Goal: Navigation & Orientation: Find specific page/section

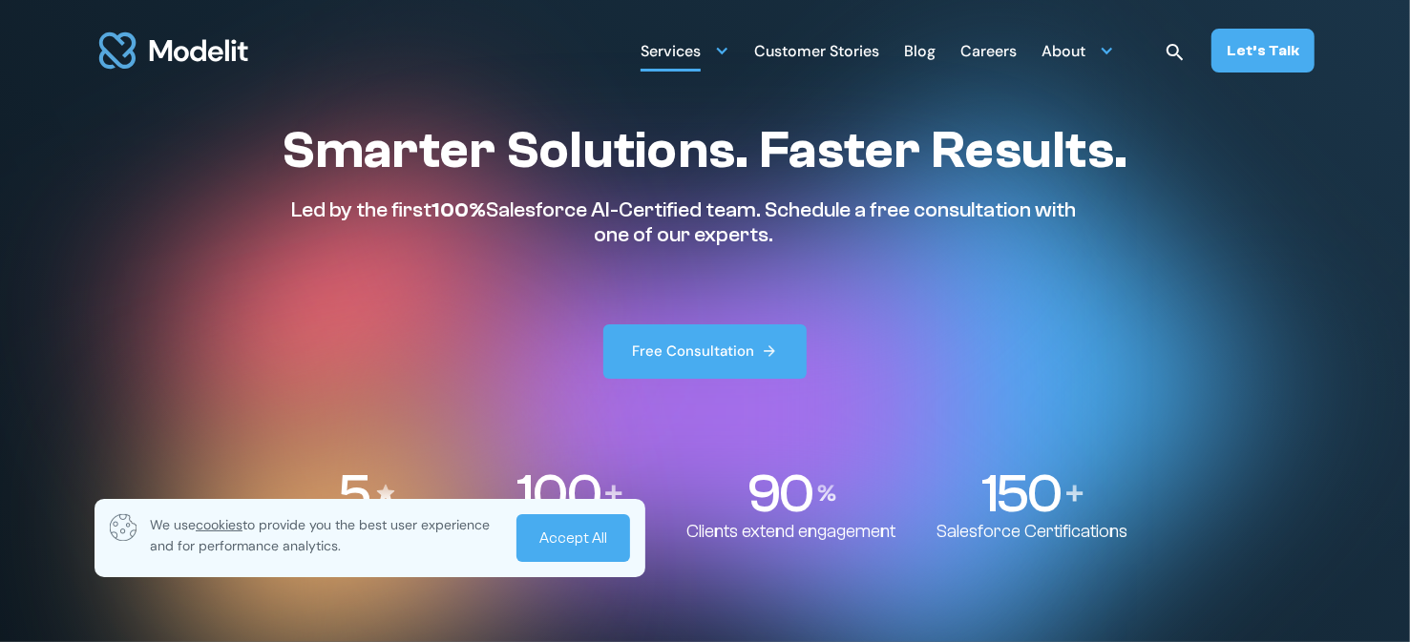
click at [701, 37] on div "Services" at bounding box center [670, 52] width 60 height 37
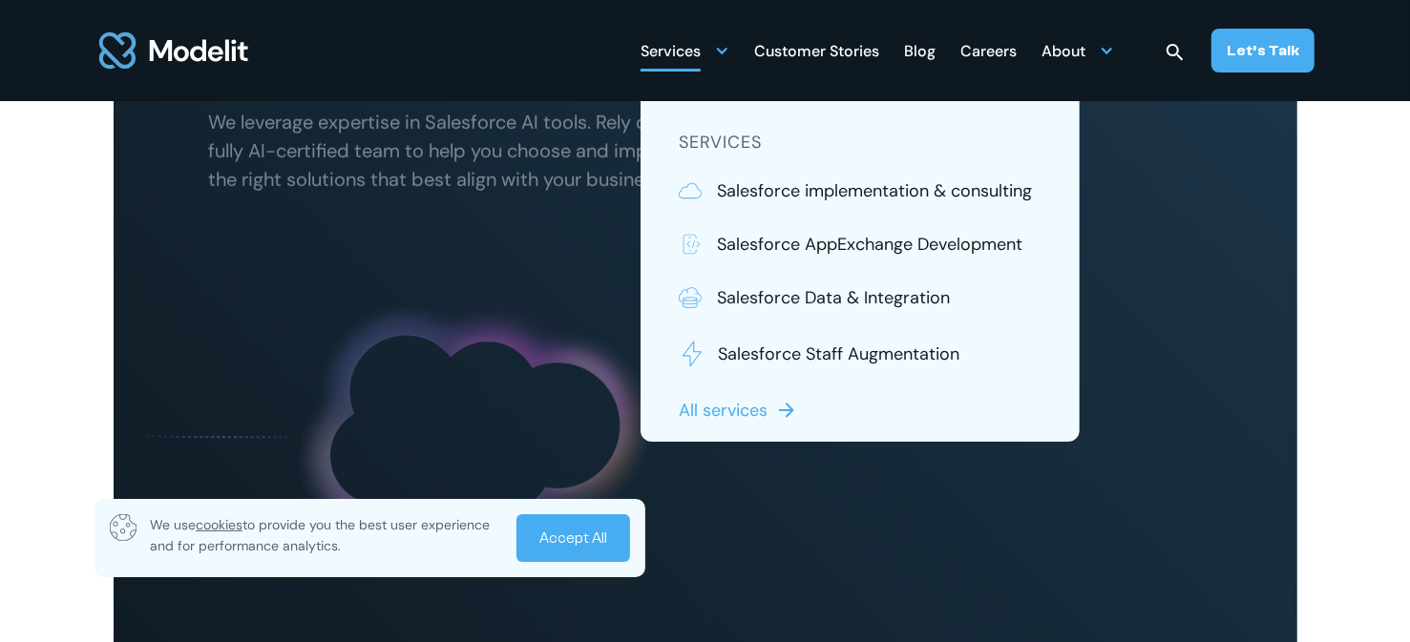
scroll to position [1049, 0]
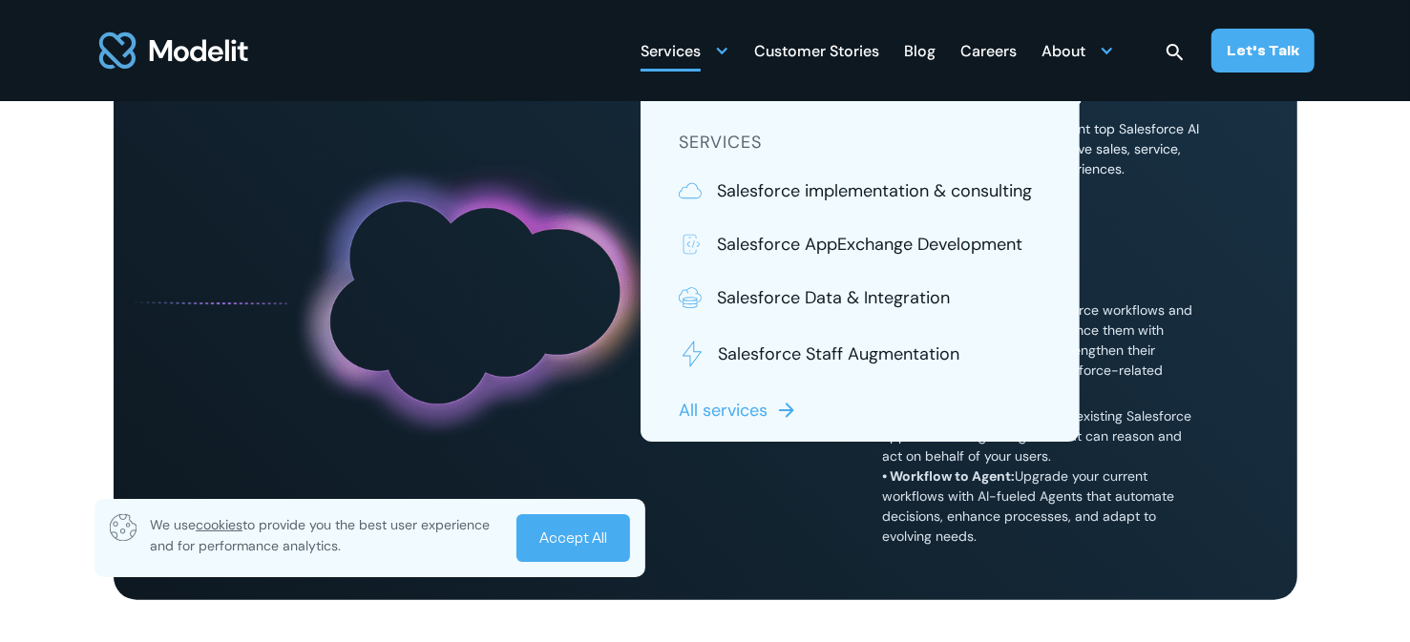
click at [587, 528] on link "Accept All" at bounding box center [573, 538] width 114 height 48
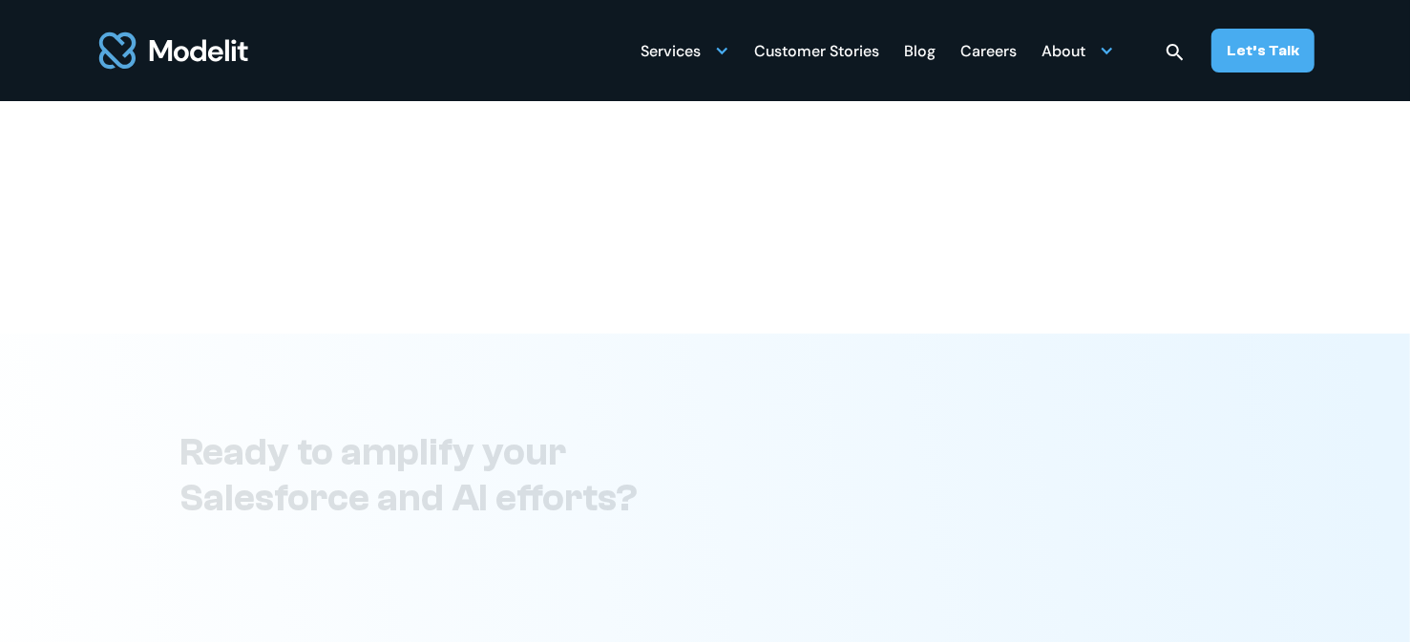
scroll to position [7446, 0]
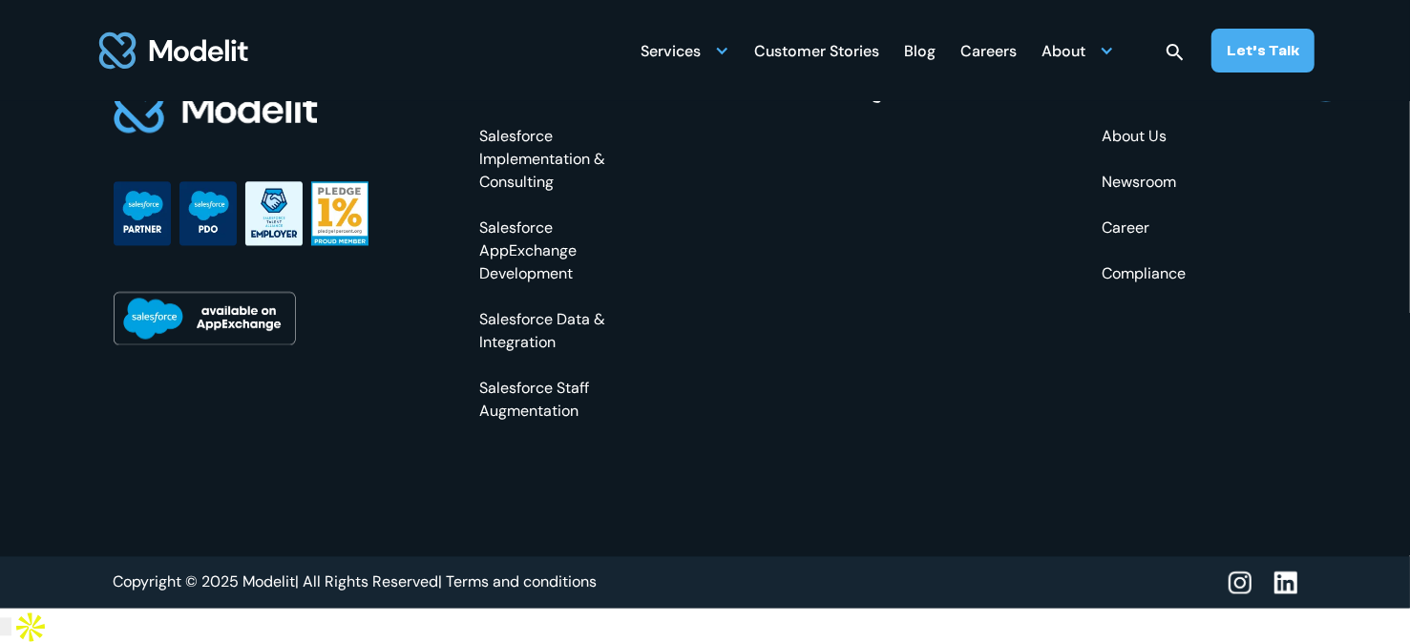
click at [1294, 596] on img at bounding box center [1285, 584] width 23 height 24
click at [1072, 58] on div "About" at bounding box center [1063, 52] width 44 height 37
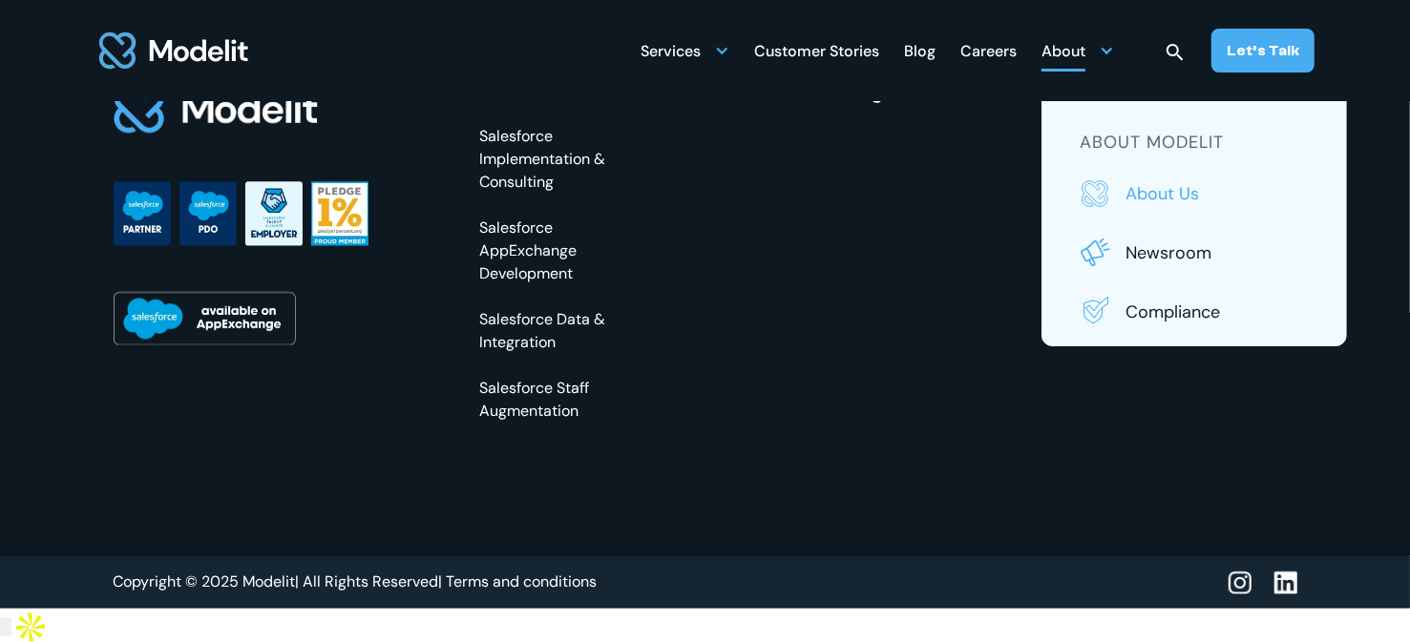
click at [1182, 190] on p "About us" at bounding box center [1216, 193] width 183 height 25
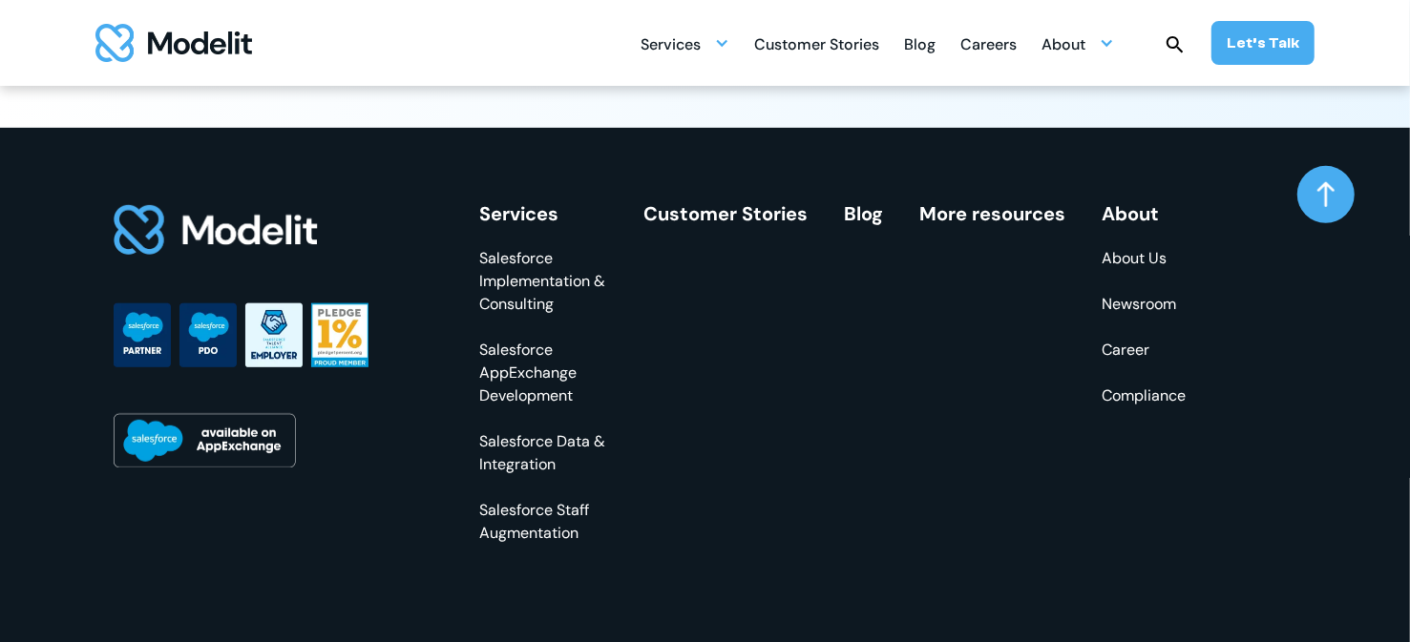
scroll to position [5677, 0]
